Goal: Check status: Check status

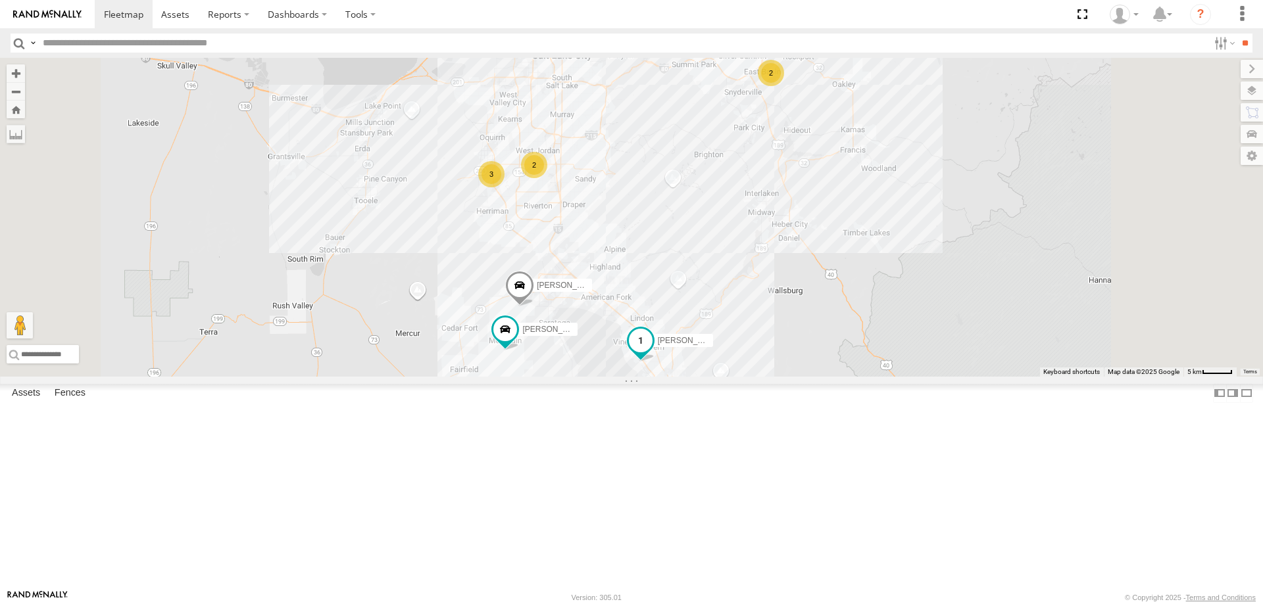
click at [765, 345] on span "[PERSON_NAME] -2017 F150" at bounding box center [711, 340] width 107 height 9
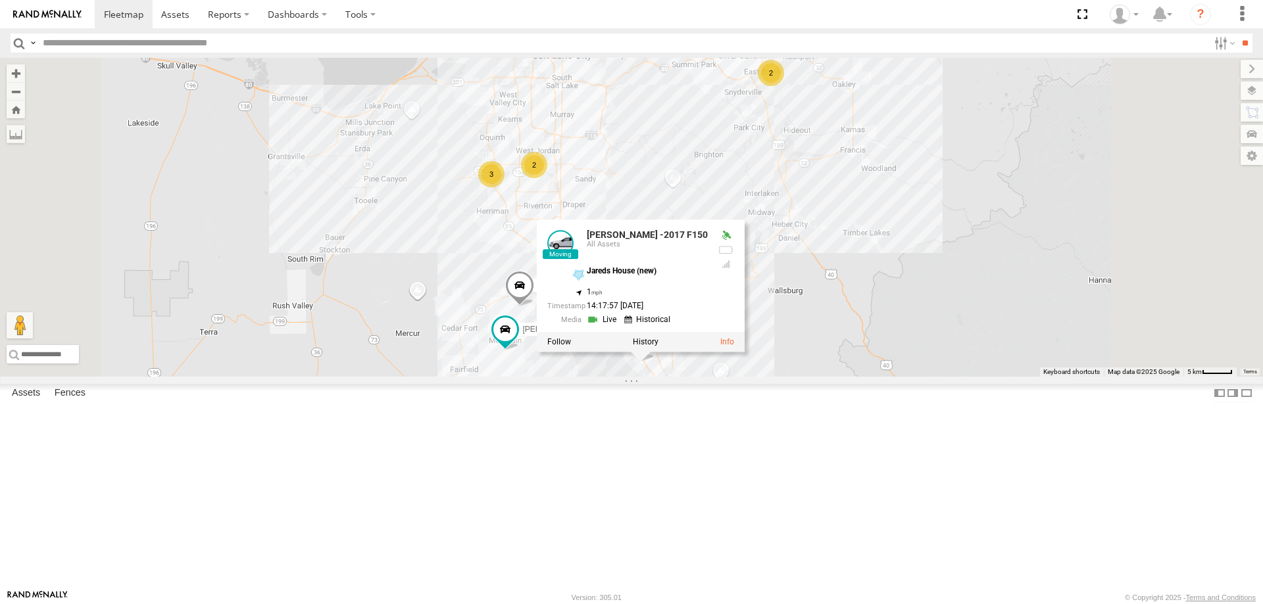
click at [612, 364] on div "3 [PERSON_NAME] 2020 F350 GT2 2 2 [PERSON_NAME] -2017 F150 [PERSON_NAME] 2016 C…" at bounding box center [631, 217] width 1263 height 319
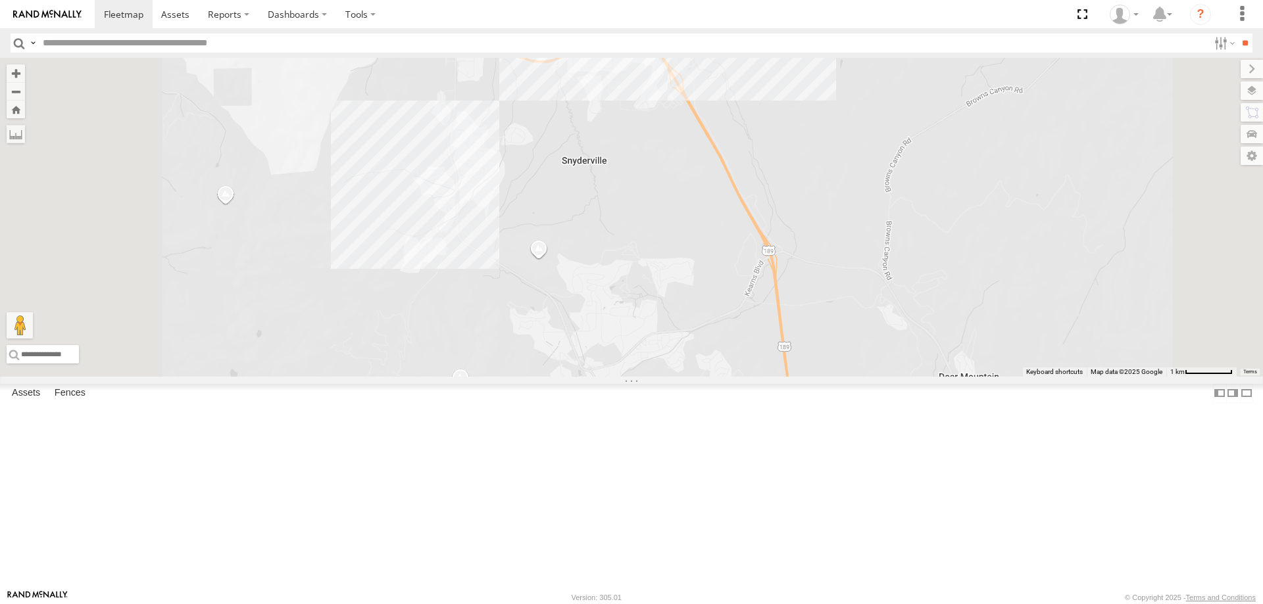
click at [965, 144] on div "[PERSON_NAME] 2020 F350 GT2 [PERSON_NAME] -2017 F150 [PERSON_NAME] 2016 Chevy 3…" at bounding box center [631, 217] width 1263 height 319
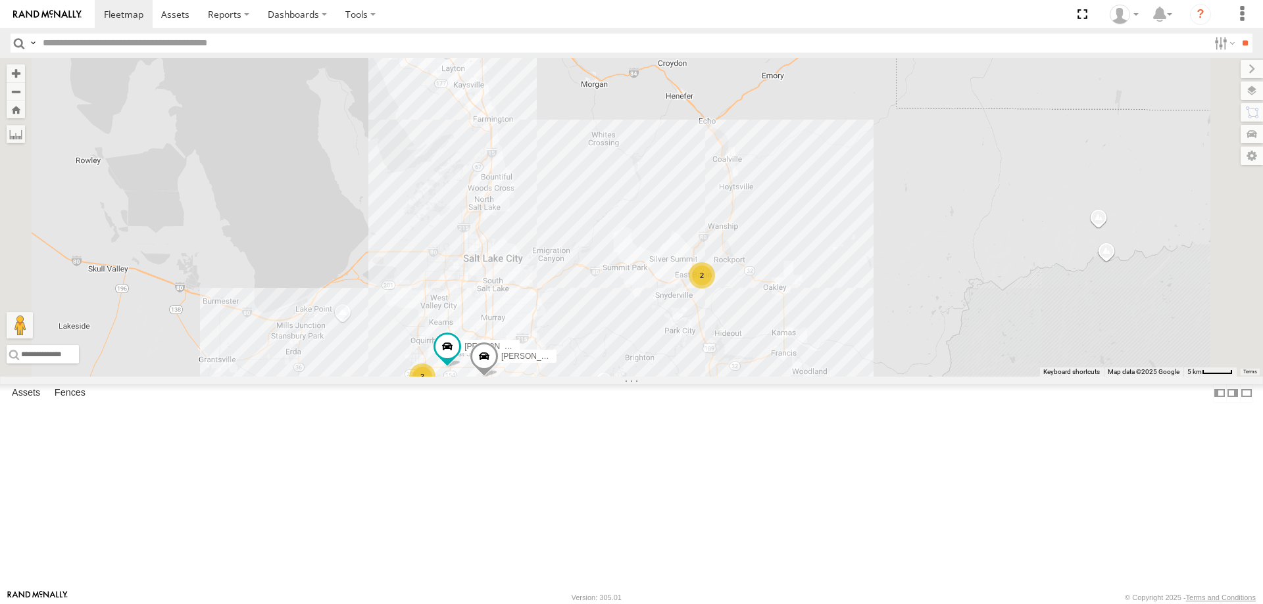
drag, startPoint x: 843, startPoint y: 462, endPoint x: 890, endPoint y: 366, distance: 107.6
click at [882, 377] on div "[PERSON_NAME] 2020 F350 GT2 [PERSON_NAME] -2017 F150 [PERSON_NAME] 2016 Chevy 3…" at bounding box center [631, 217] width 1263 height 319
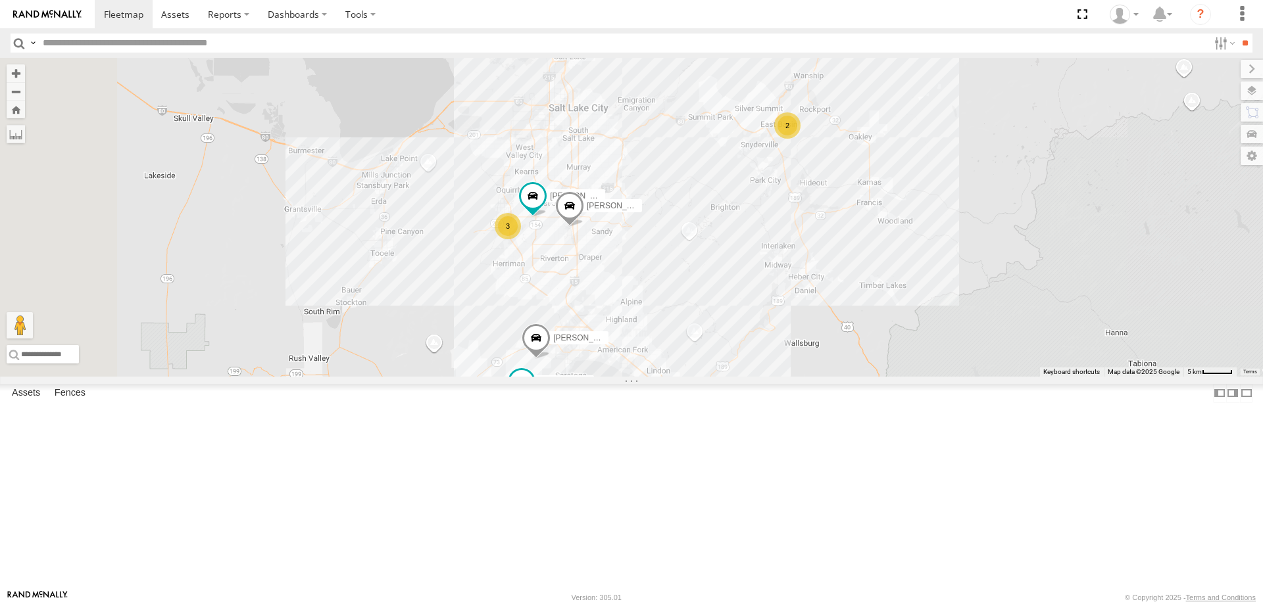
drag, startPoint x: 831, startPoint y: 371, endPoint x: 848, endPoint y: 286, distance: 86.4
click at [848, 288] on div "[PERSON_NAME] 2020 F350 GT2 [PERSON_NAME] -2017 F150 [PERSON_NAME] 2016 Chevy 3…" at bounding box center [631, 217] width 1263 height 319
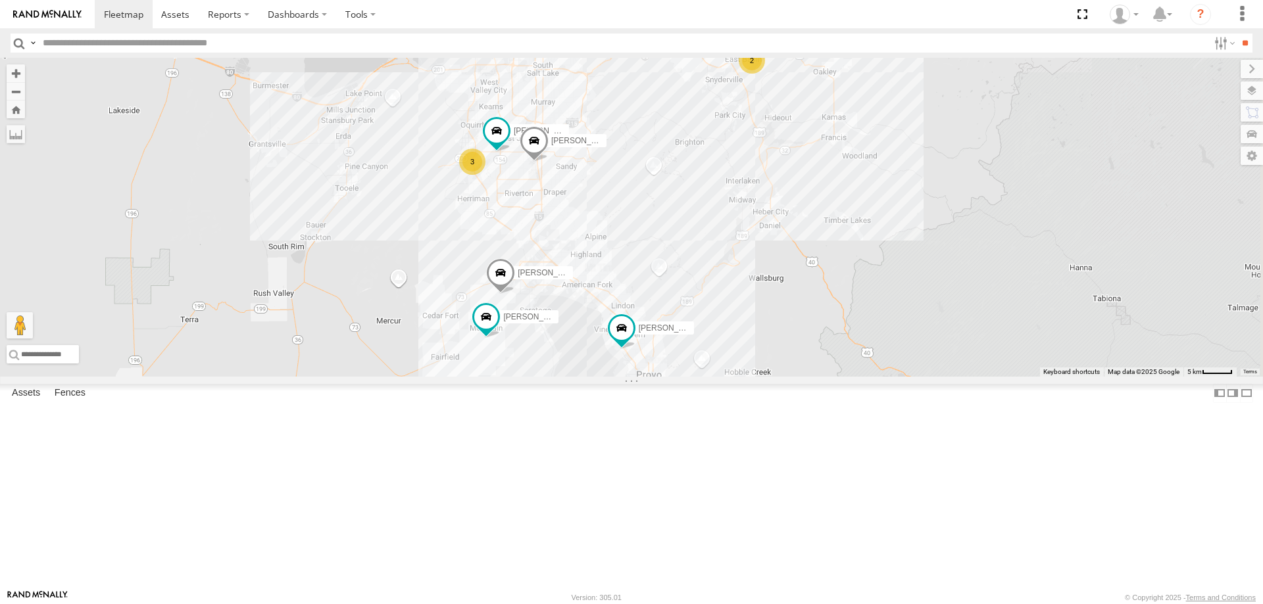
drag, startPoint x: 781, startPoint y: 289, endPoint x: 729, endPoint y: 299, distance: 52.8
click at [744, 304] on div "[PERSON_NAME] 2020 F350 GT2 [PERSON_NAME] -2017 F150 [PERSON_NAME] 2016 Chevy 3…" at bounding box center [631, 217] width 1263 height 319
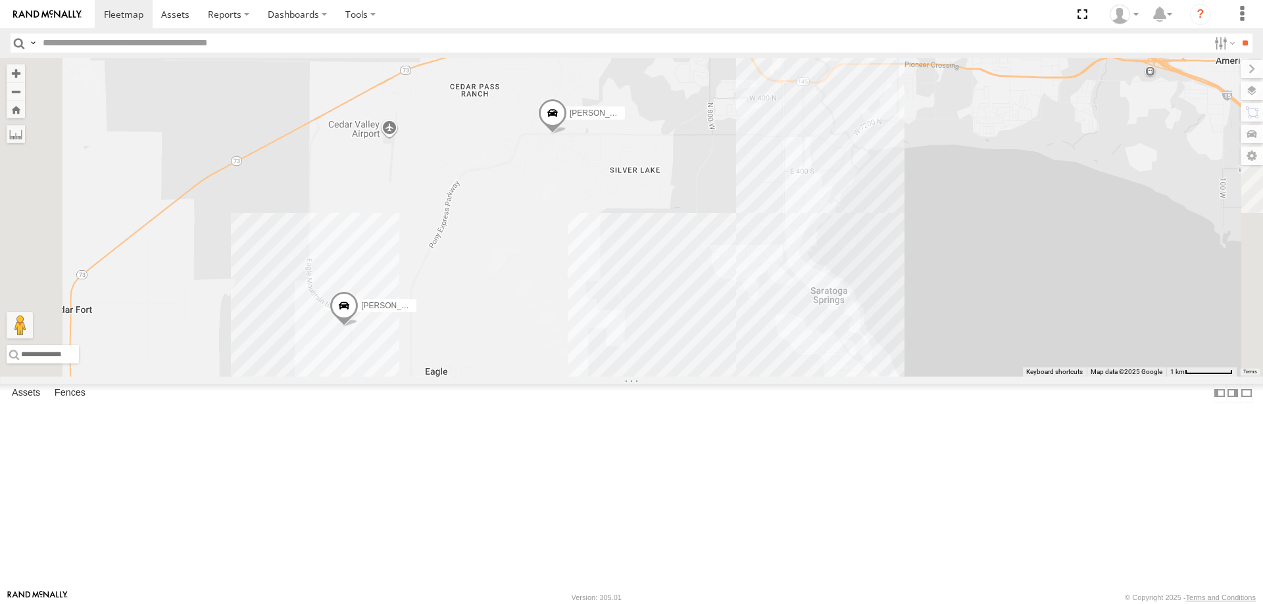
click at [490, 310] on span "[PERSON_NAME] 2016 Chevy 3500" at bounding box center [425, 305] width 129 height 9
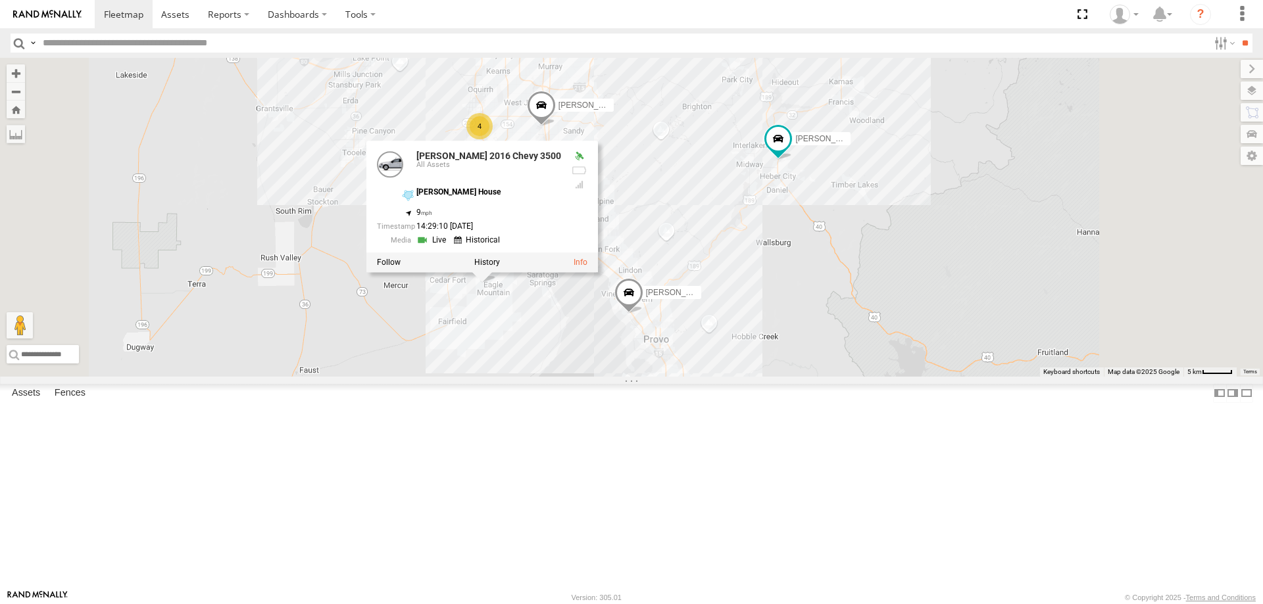
click at [884, 302] on div "[PERSON_NAME] 2020 F350 GT2 [PERSON_NAME] 2017 E350 GT1 [PERSON_NAME] -2023 F15…" at bounding box center [631, 217] width 1263 height 319
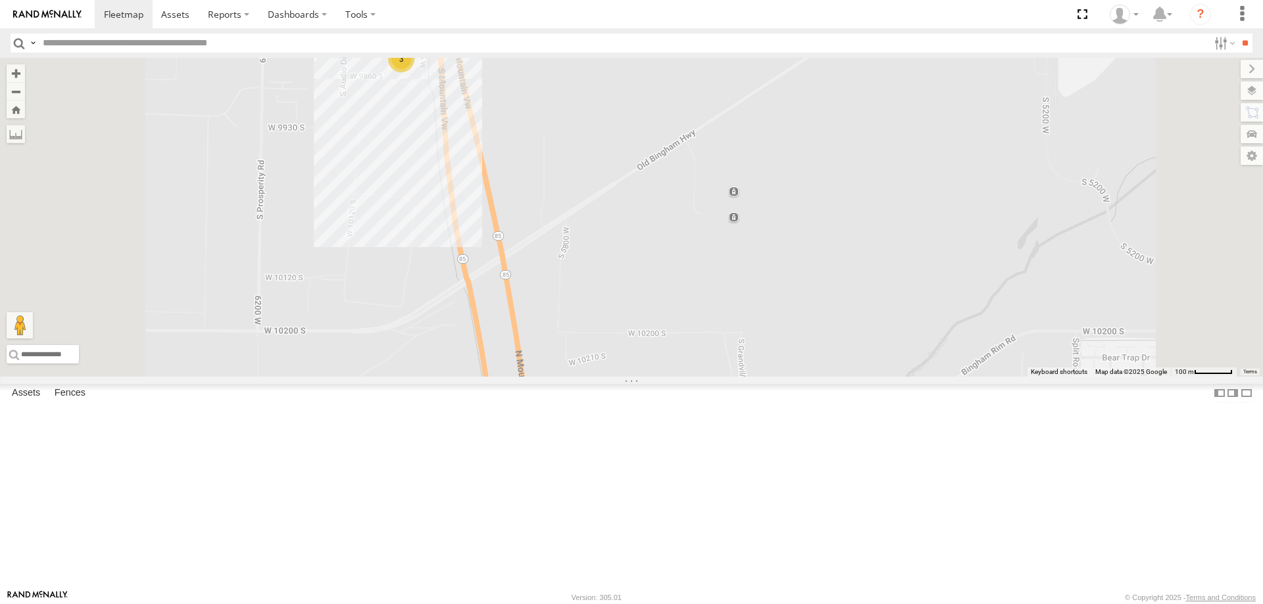
click at [708, 204] on div "[PERSON_NAME] 2020 F350 GT2 [PERSON_NAME] 2017 E350 GT1 [PERSON_NAME] -2023 F15…" at bounding box center [631, 217] width 1263 height 319
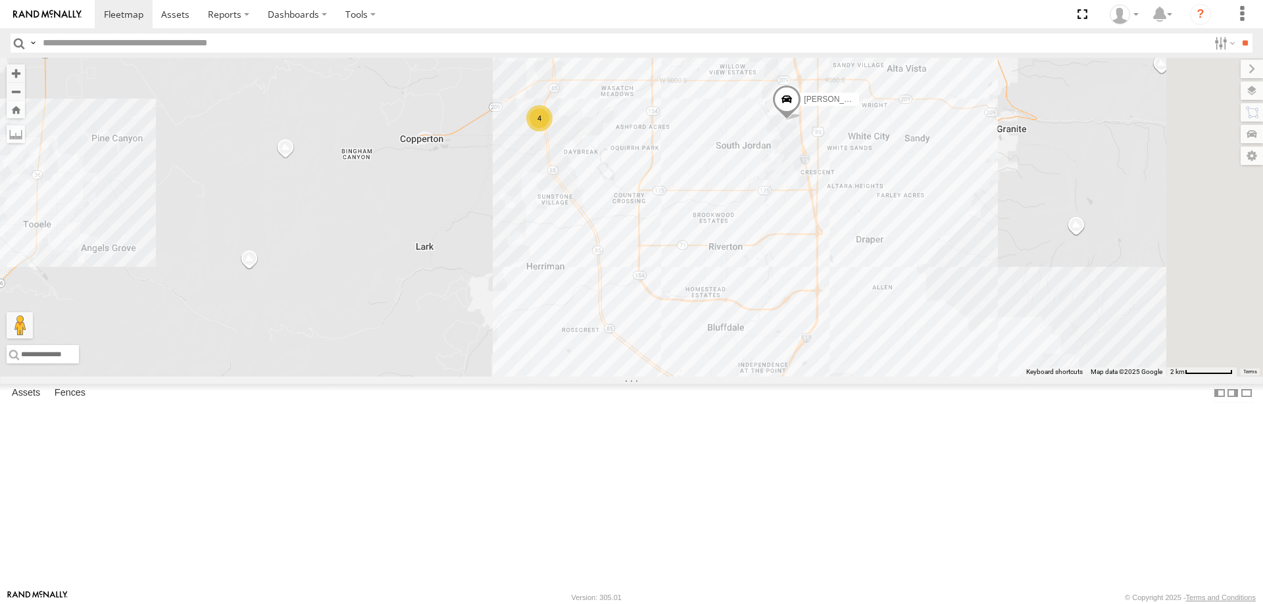
drag, startPoint x: 917, startPoint y: 268, endPoint x: 851, endPoint y: 274, distance: 66.6
click at [851, 274] on div "[PERSON_NAME] 2020 F350 GT2 [PERSON_NAME] 2017 E350 GT1 [PERSON_NAME] -2023 F15…" at bounding box center [631, 217] width 1263 height 319
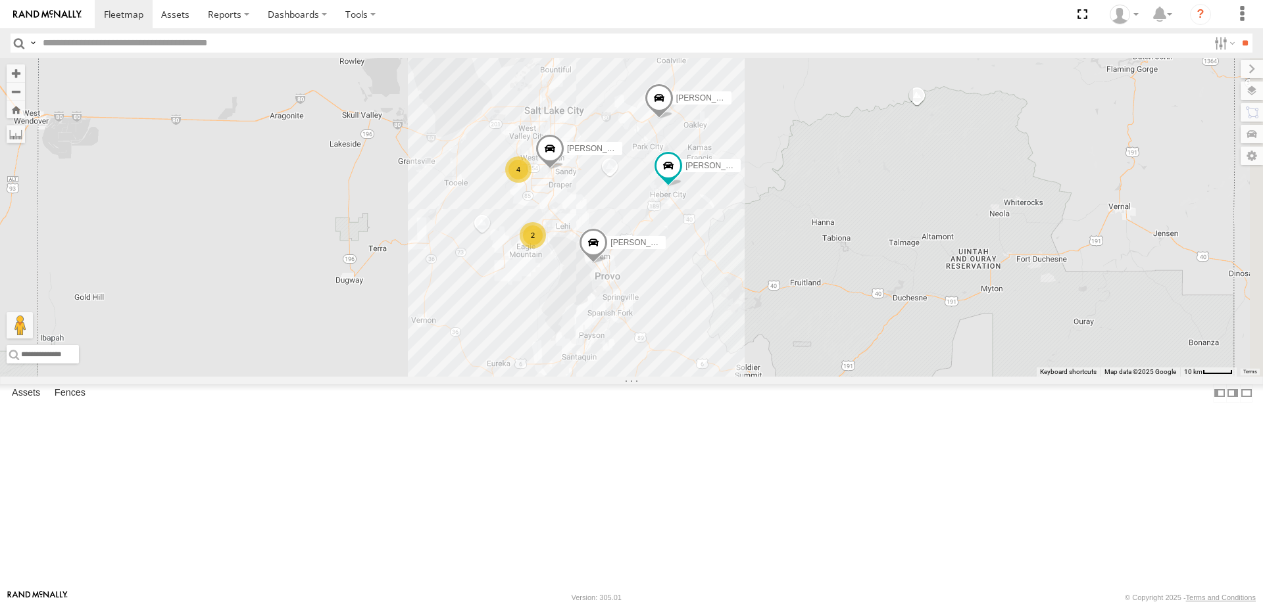
drag, startPoint x: 916, startPoint y: 297, endPoint x: 752, endPoint y: 301, distance: 164.4
click at [752, 301] on div "[PERSON_NAME] 2017 E350 GT1 [PERSON_NAME] -2023 F150 [PERSON_NAME] -2017 F150 J…" at bounding box center [631, 217] width 1263 height 319
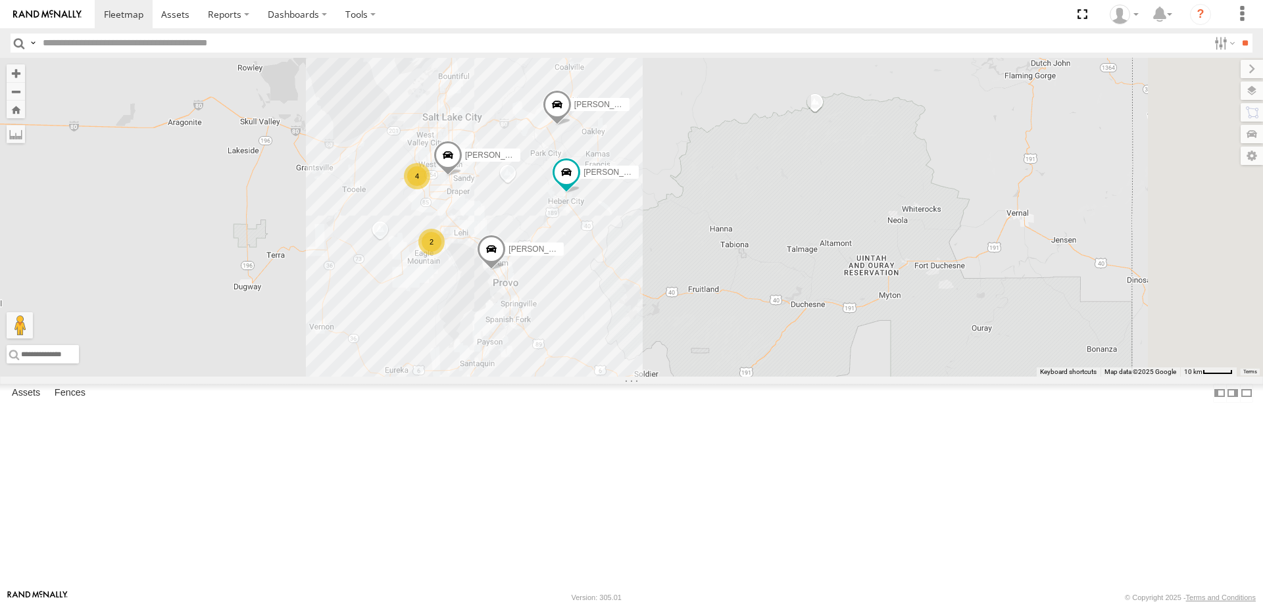
drag, startPoint x: 872, startPoint y: 358, endPoint x: 773, endPoint y: 360, distance: 99.3
click at [773, 360] on div "[PERSON_NAME] 2017 E350 GT1 [PERSON_NAME] -2023 F150 [PERSON_NAME] -2017 F150 J…" at bounding box center [631, 217] width 1263 height 319
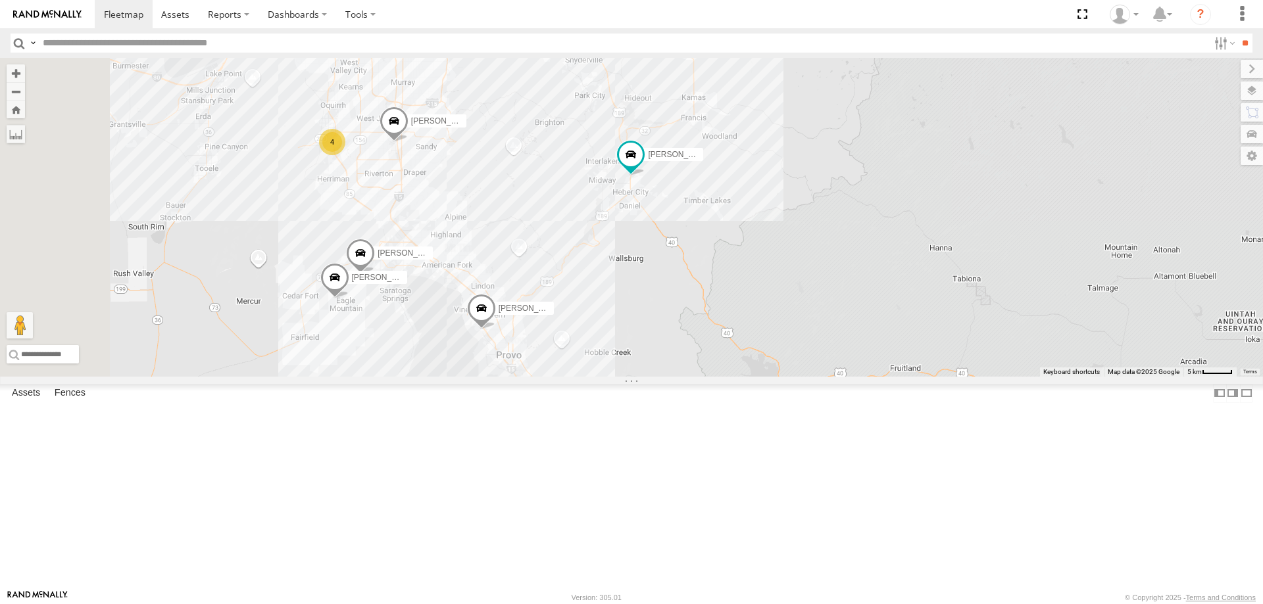
drag, startPoint x: 776, startPoint y: 342, endPoint x: 936, endPoint y: 382, distance: 164.7
click at [935, 377] on div "[PERSON_NAME] 2017 E350 GT1 [PERSON_NAME] -2023 F150 JARED -2017 F150 JAKE 2014…" at bounding box center [631, 217] width 1263 height 319
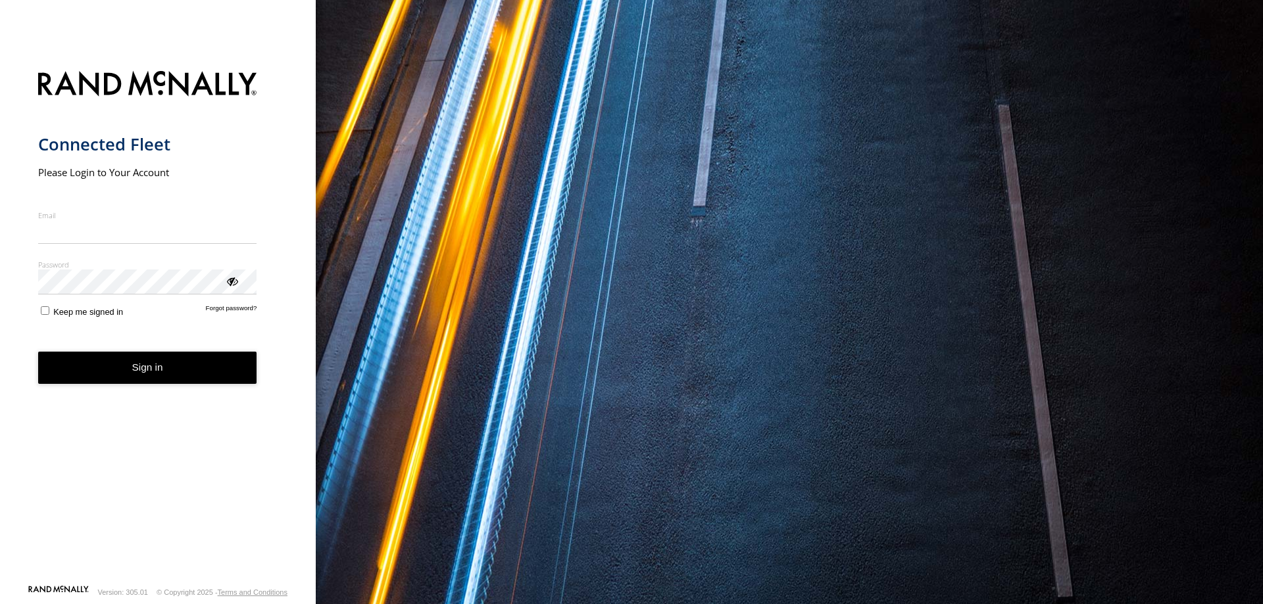
drag, startPoint x: 0, startPoint y: 0, endPoint x: 936, endPoint y: 382, distance: 1010.7
